Goal: Register for event/course

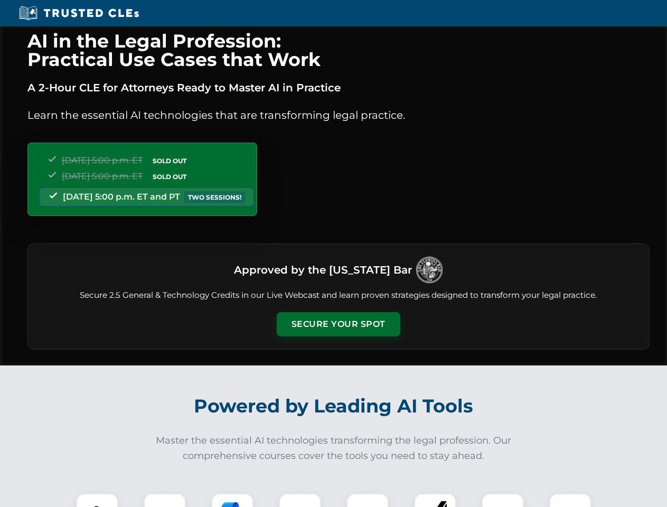
click at [338, 324] on button "Secure Your Spot" at bounding box center [339, 324] width 124 height 24
click at [97, 500] on img at bounding box center [97, 514] width 31 height 31
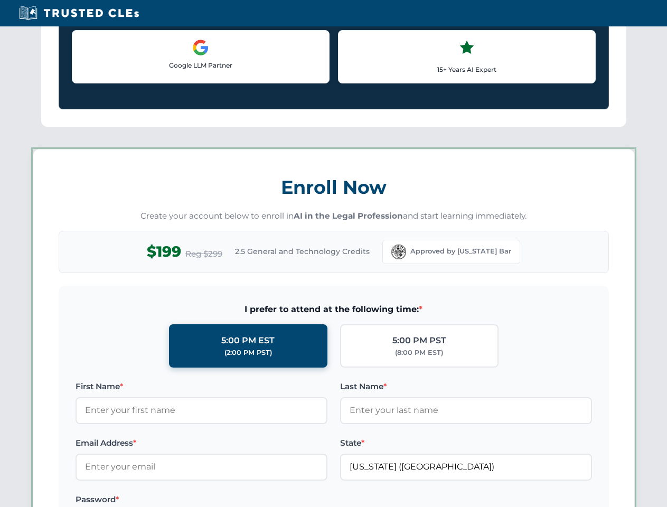
click at [232, 500] on label "Password *" at bounding box center [201, 499] width 252 height 13
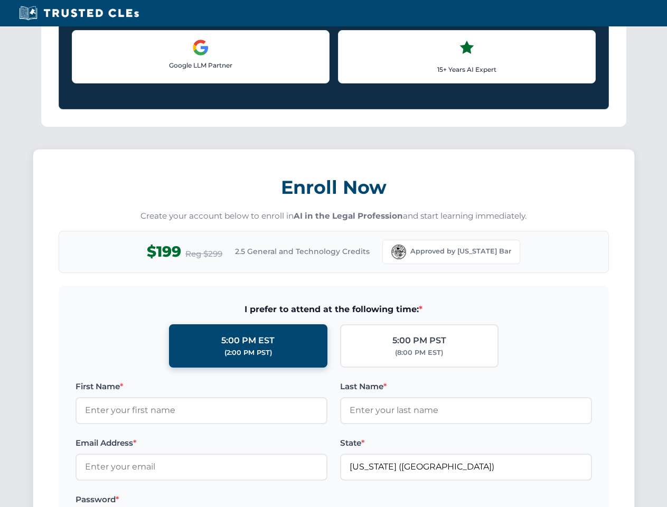
scroll to position [1036, 0]
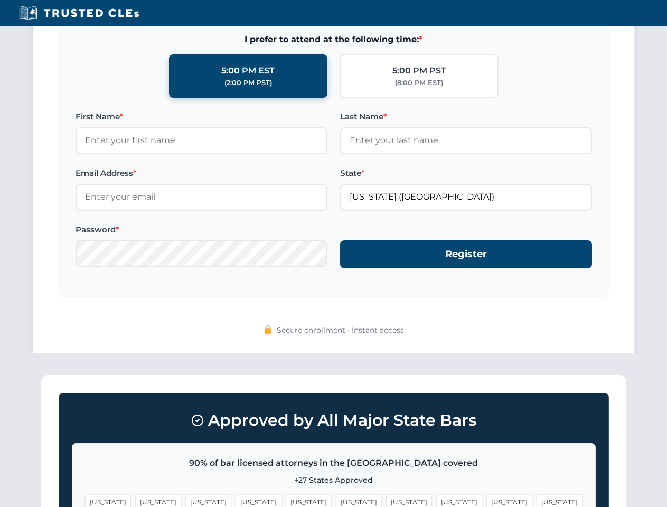
click at [486, 500] on span "[US_STATE]" at bounding box center [509, 501] width 46 height 15
